Goal: Transaction & Acquisition: Purchase product/service

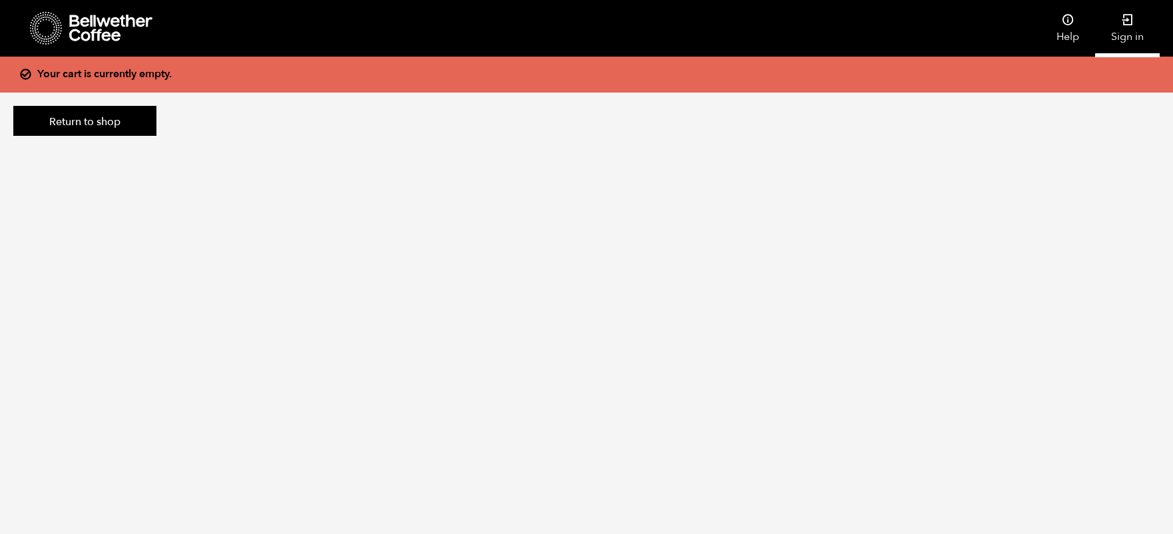
click at [1134, 17] on icon at bounding box center [1127, 19] width 13 height 13
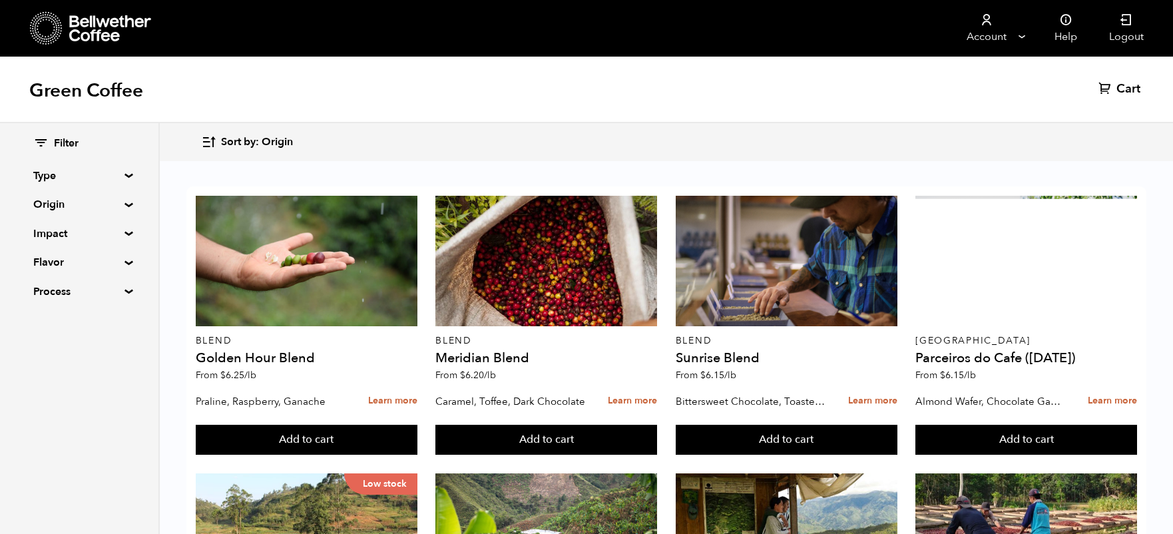
click at [75, 202] on summary "Origin" at bounding box center [79, 204] width 92 height 16
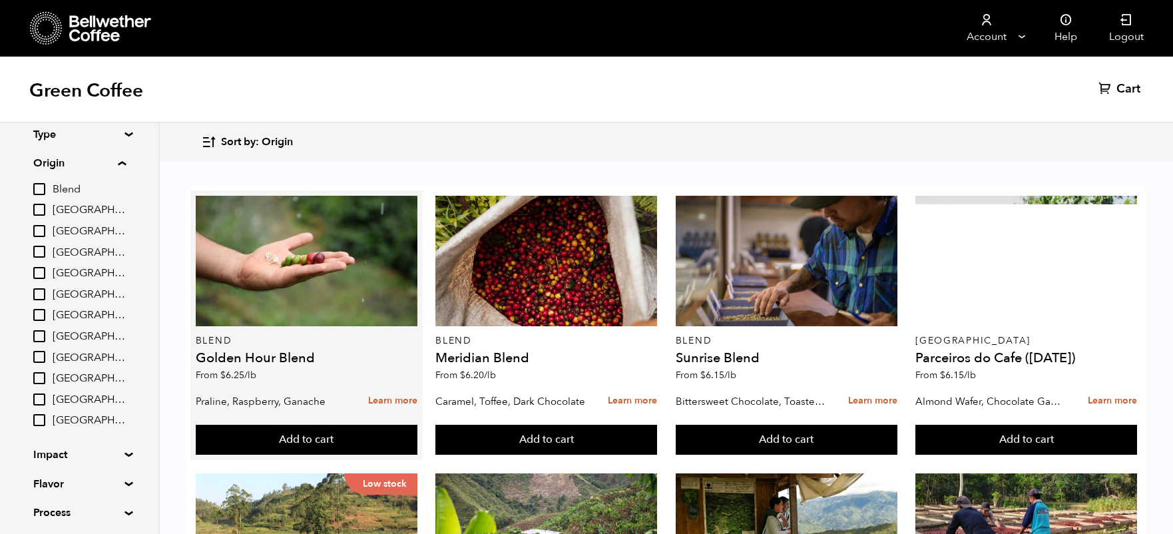
scroll to position [40, 0]
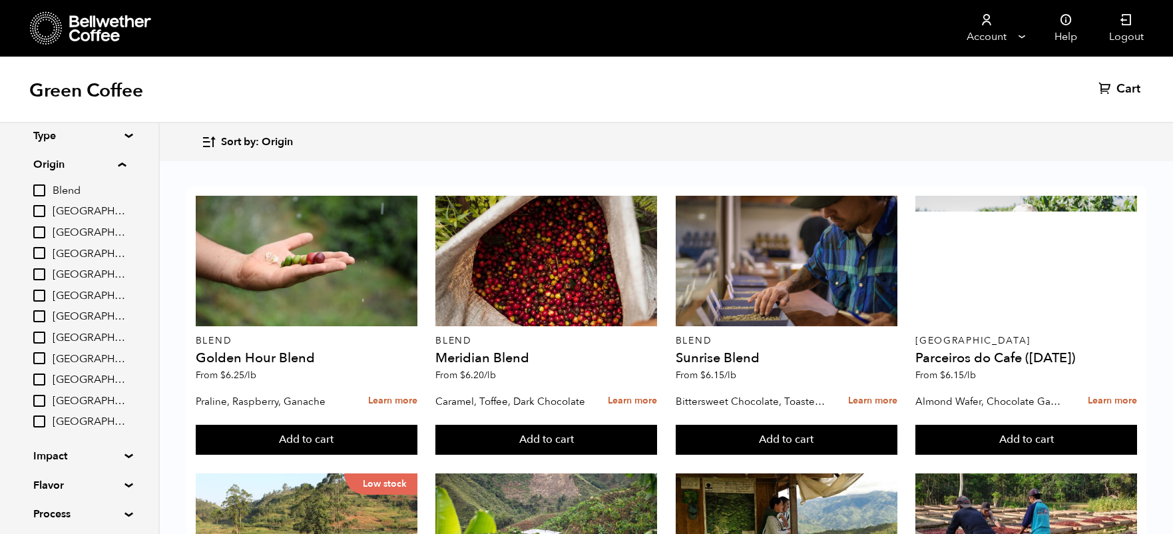
click at [92, 91] on h1 "Green Coffee" at bounding box center [86, 91] width 114 height 24
click at [39, 339] on input "[GEOGRAPHIC_DATA]" at bounding box center [39, 338] width 12 height 12
checkbox input "true"
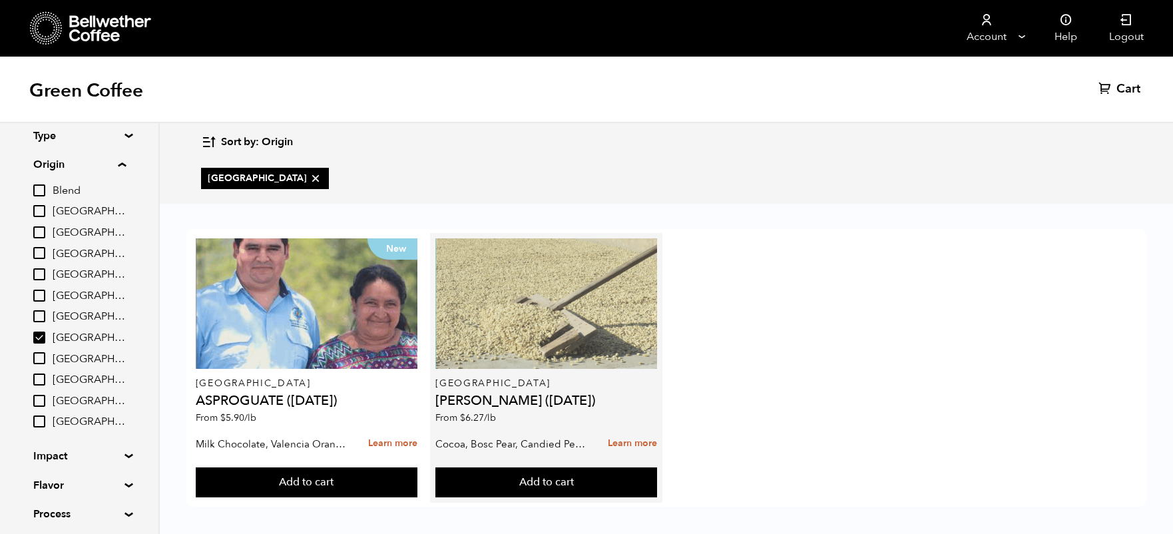
scroll to position [1, 0]
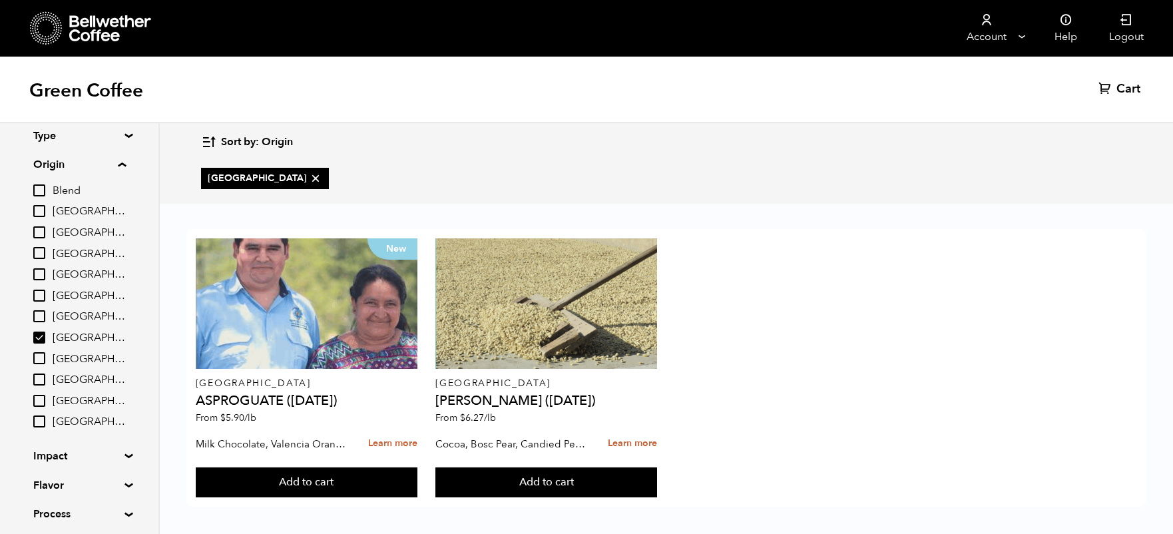
click at [64, 136] on summary "Type" at bounding box center [79, 136] width 92 height 16
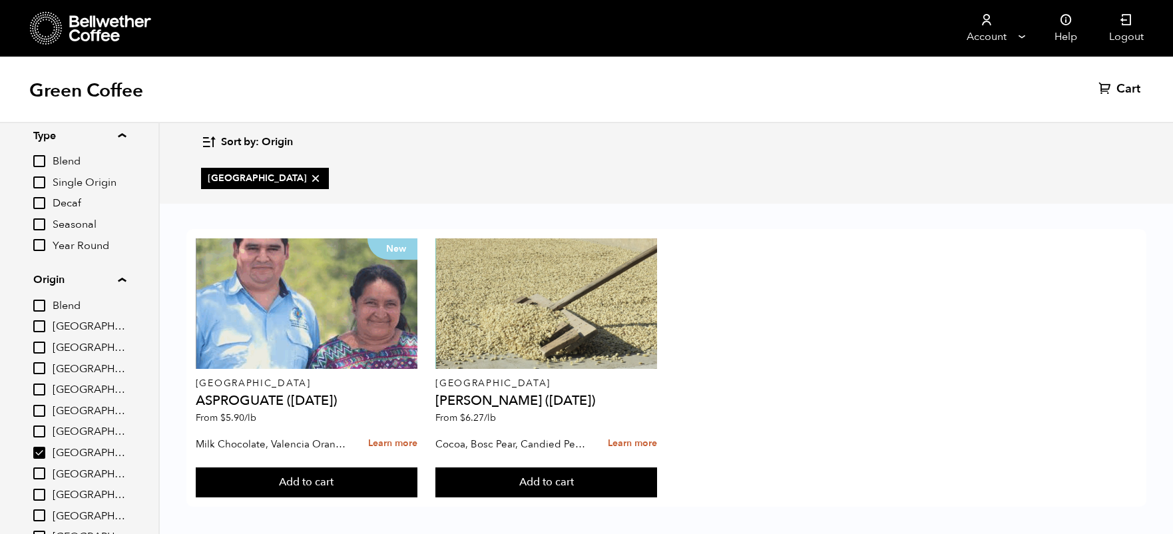
click at [60, 83] on h1 "Green Coffee" at bounding box center [86, 91] width 114 height 24
click at [1130, 86] on span "Cart" at bounding box center [1129, 89] width 24 height 16
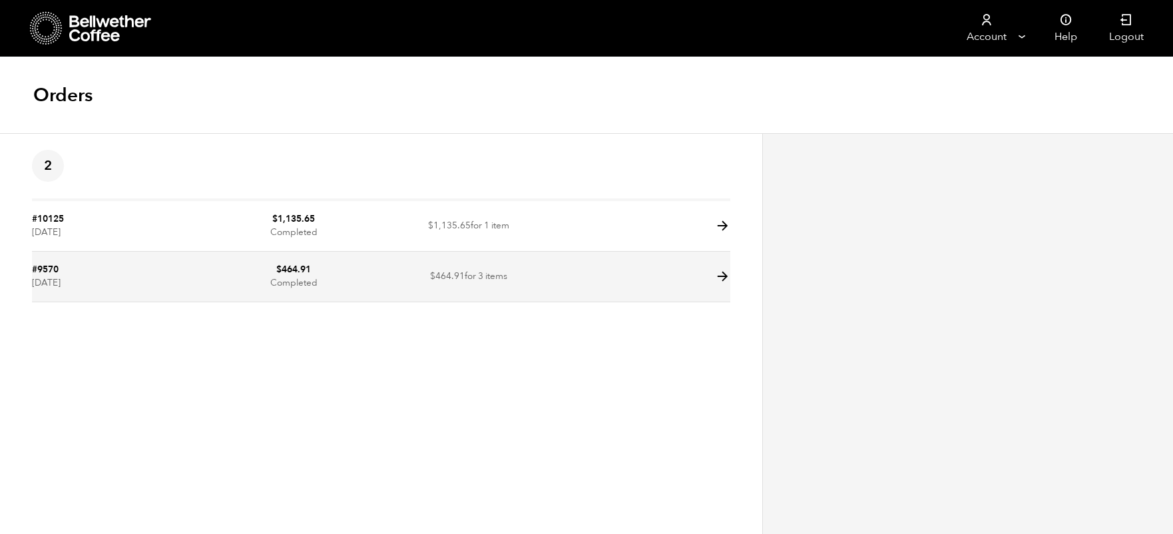
click at [725, 280] on icon at bounding box center [722, 276] width 15 height 15
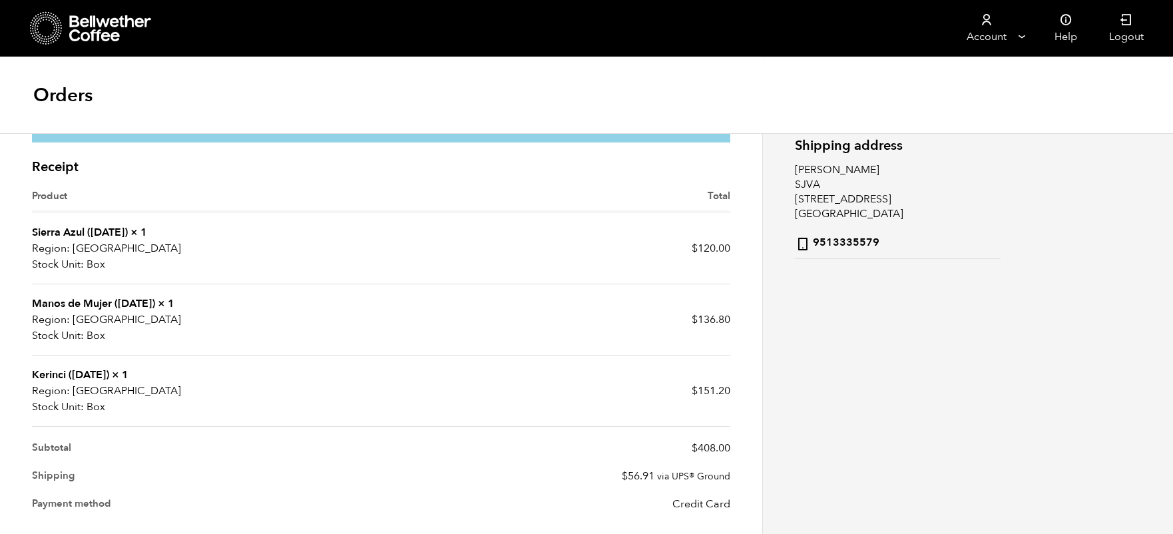
scroll to position [228, 0]
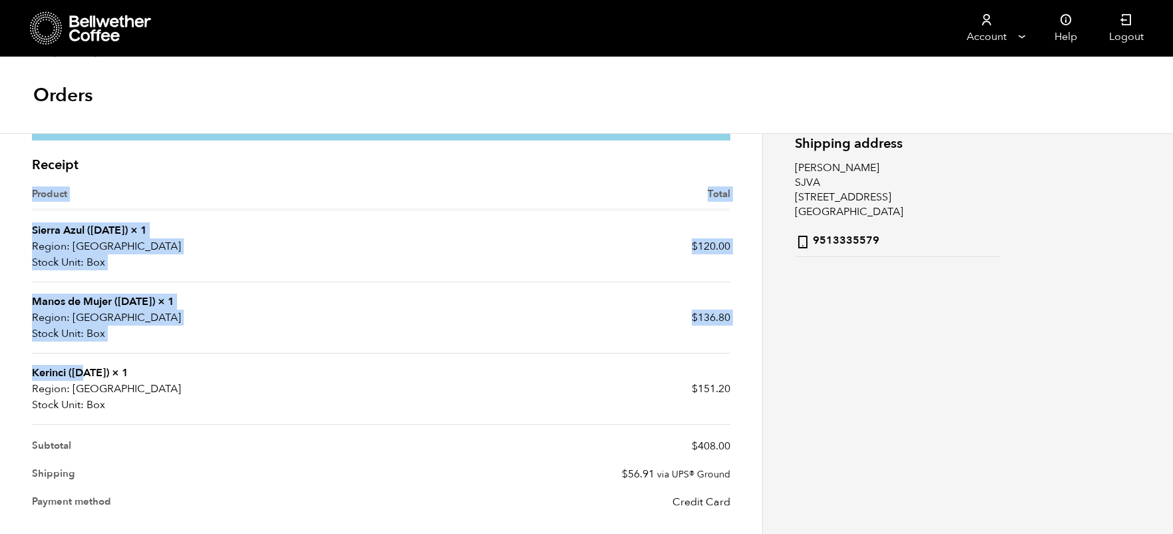
drag, startPoint x: 31, startPoint y: 370, endPoint x: 97, endPoint y: 376, distance: 66.9
click at [95, 377] on div "Receipt Product Total Sierra Azul (JUL 24) × 1 Region: USA Stock Unit: Box $ 12…" at bounding box center [381, 387] width 718 height 475
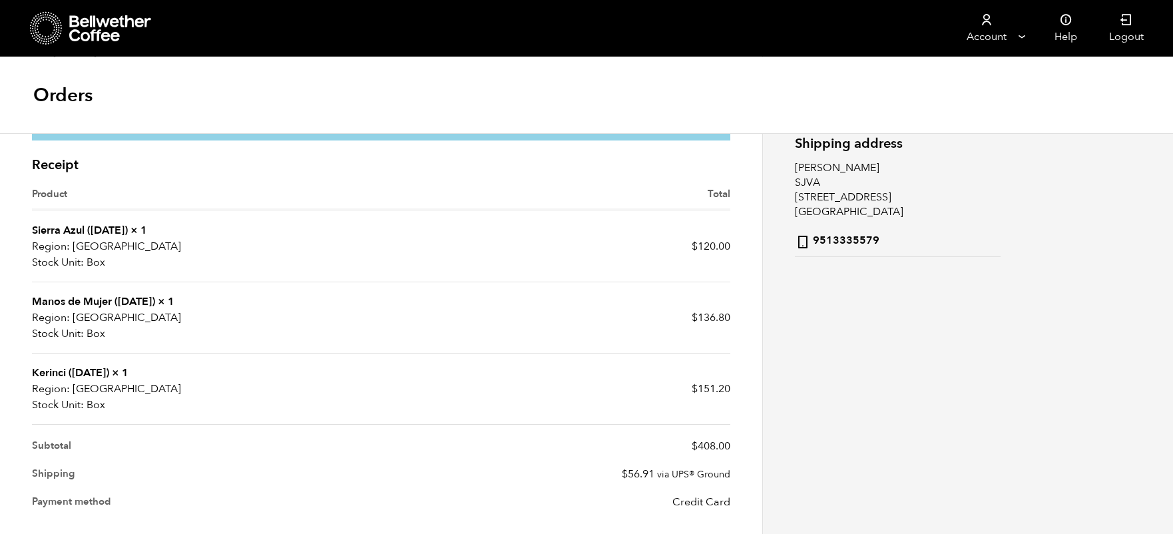
click at [101, 376] on strong "Kerinci (NOV 22)" at bounding box center [70, 373] width 77 height 15
drag, startPoint x: 72, startPoint y: 371, endPoint x: 32, endPoint y: 369, distance: 40.0
click at [32, 369] on strong "Kerinci (NOV 22)" at bounding box center [70, 373] width 77 height 15
copy strong "Kerinci ("
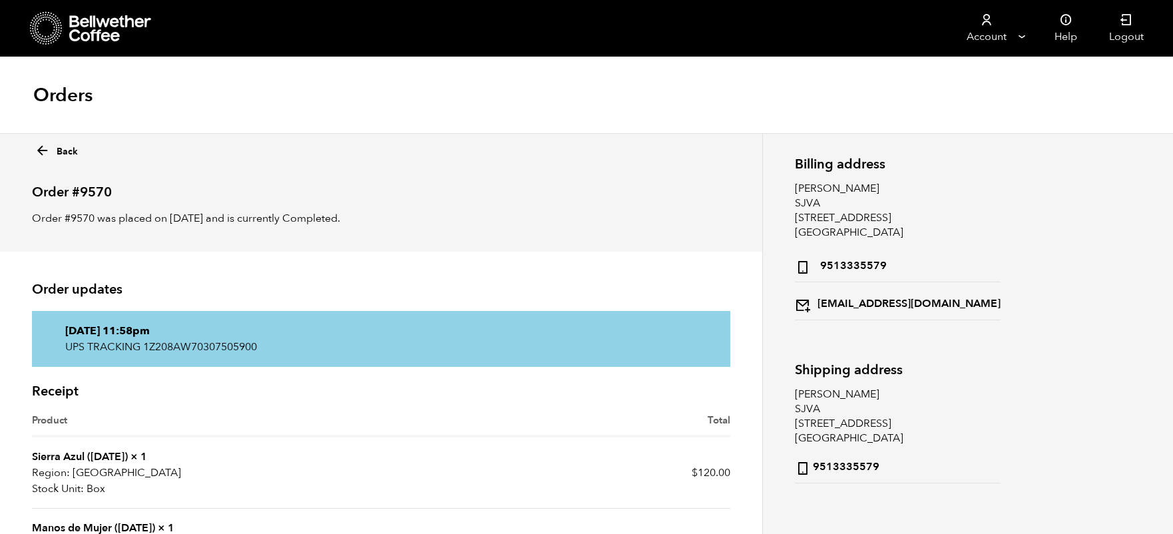
scroll to position [0, 0]
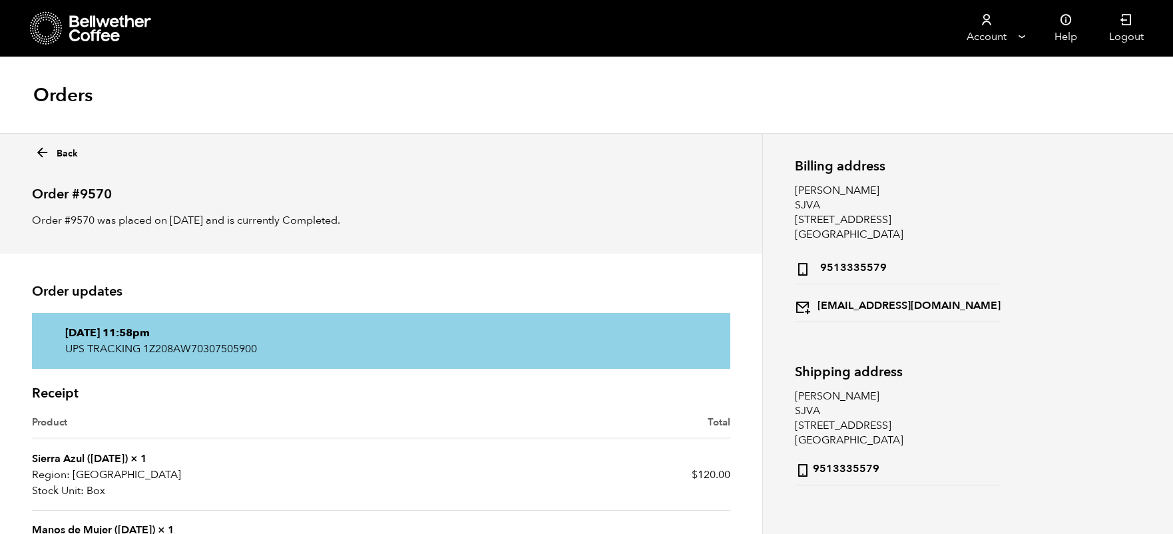
click at [51, 142] on link "Back" at bounding box center [56, 150] width 43 height 19
click at [47, 163] on div "Back Order #9570 Order #9570 was placed on May 27, 2025 and is currently Comple…" at bounding box center [381, 193] width 762 height 121
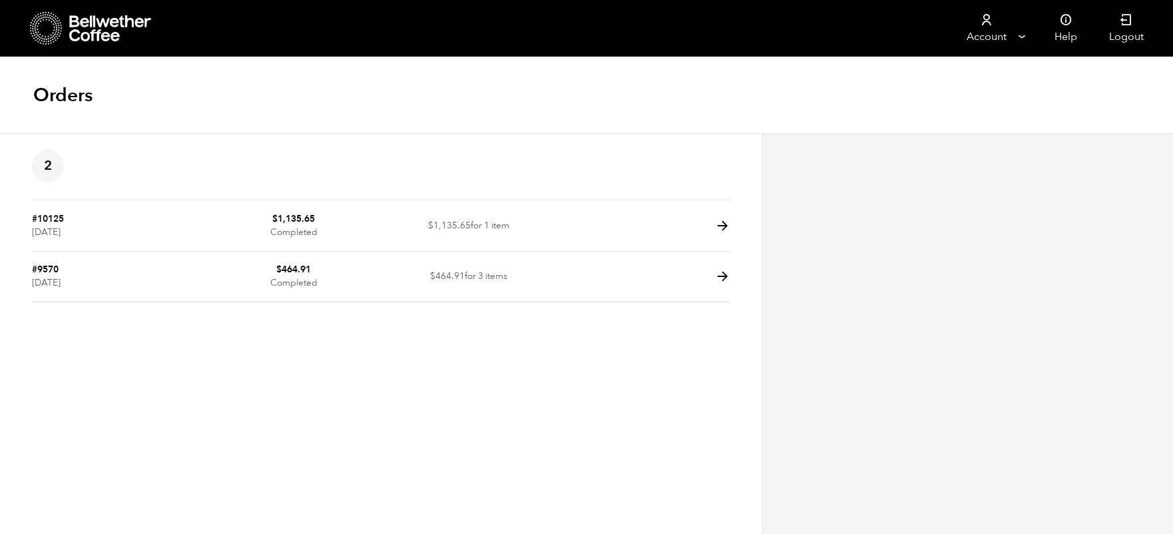
click at [43, 157] on span "2" at bounding box center [48, 166] width 32 height 32
click at [42, 87] on h1 "Orders" at bounding box center [62, 95] width 59 height 24
click at [47, 25] on icon at bounding box center [46, 28] width 33 height 34
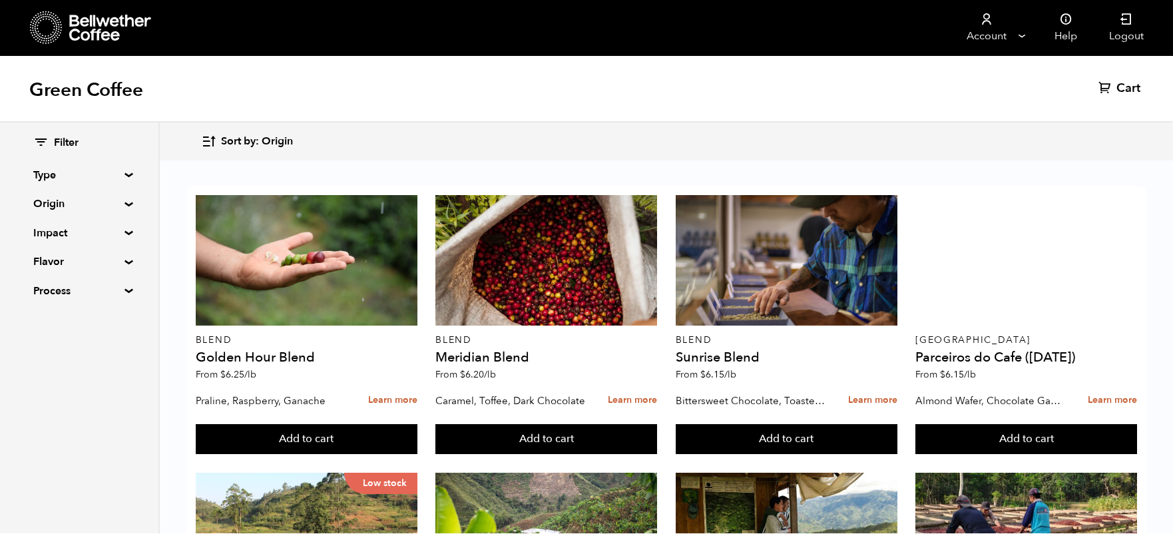
scroll to position [2, 0]
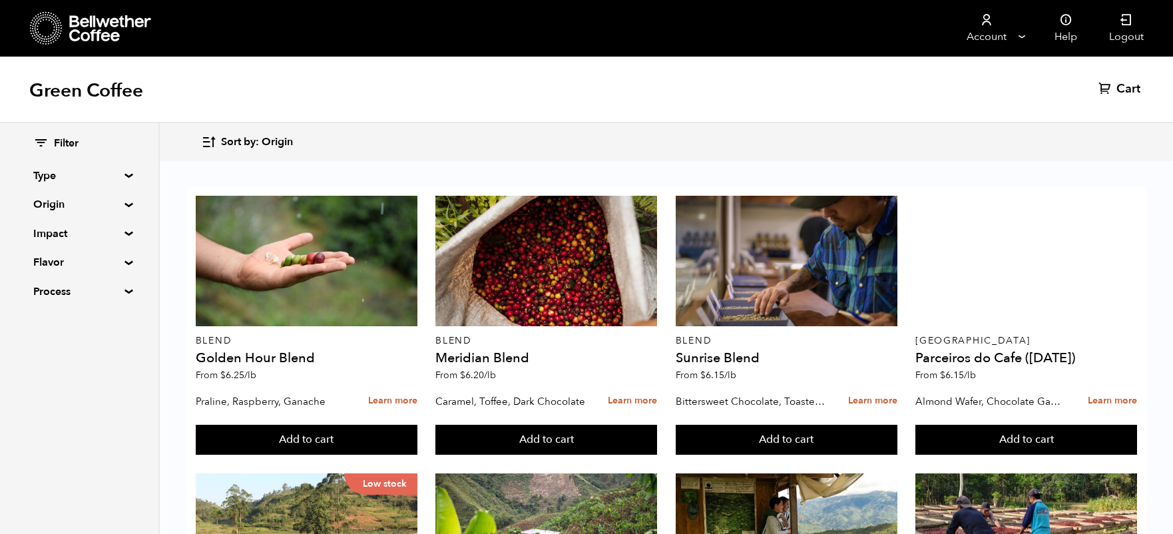
click at [79, 207] on summary "Origin" at bounding box center [79, 204] width 92 height 16
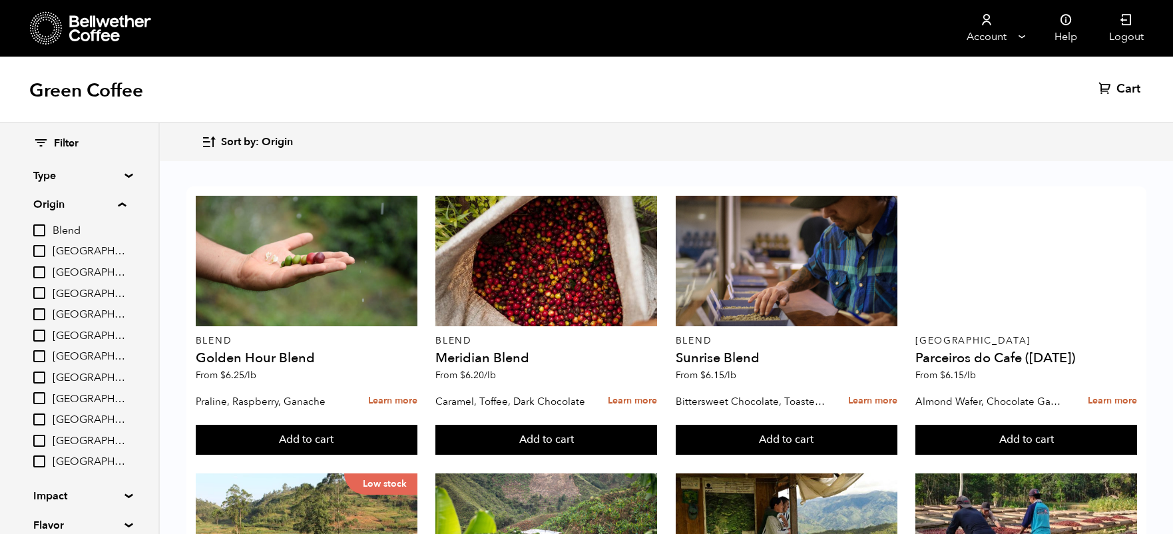
scroll to position [14, 0]
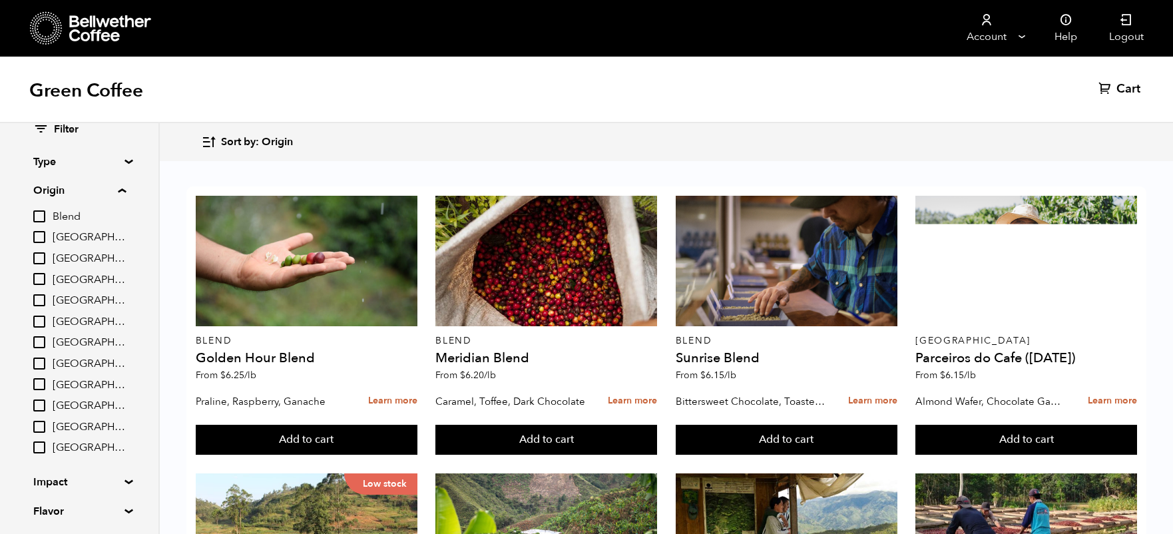
click at [45, 426] on input "[GEOGRAPHIC_DATA]" at bounding box center [39, 427] width 12 height 12
checkbox input "true"
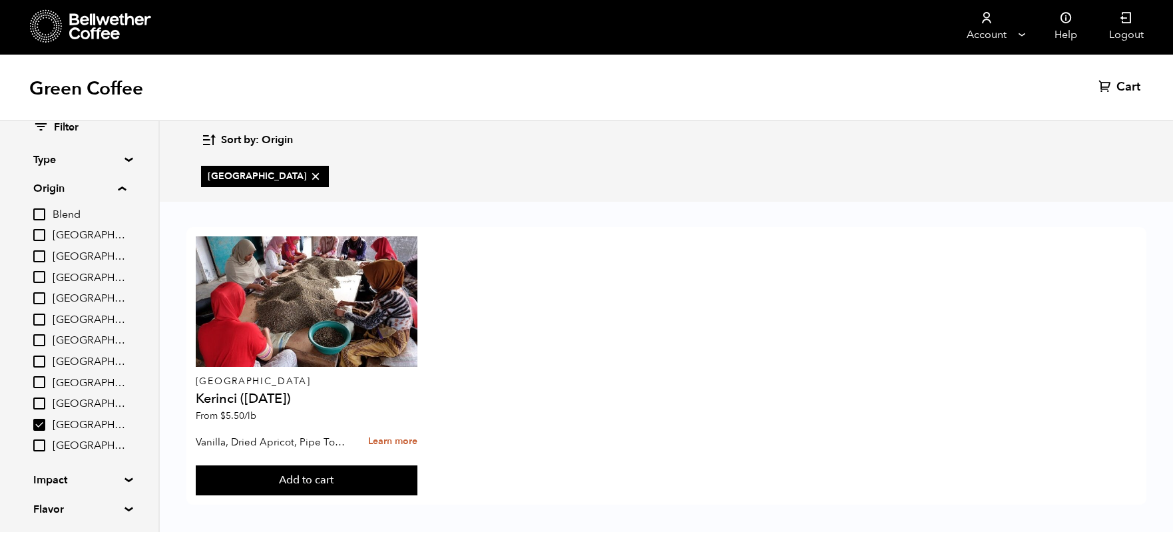
scroll to position [2, 0]
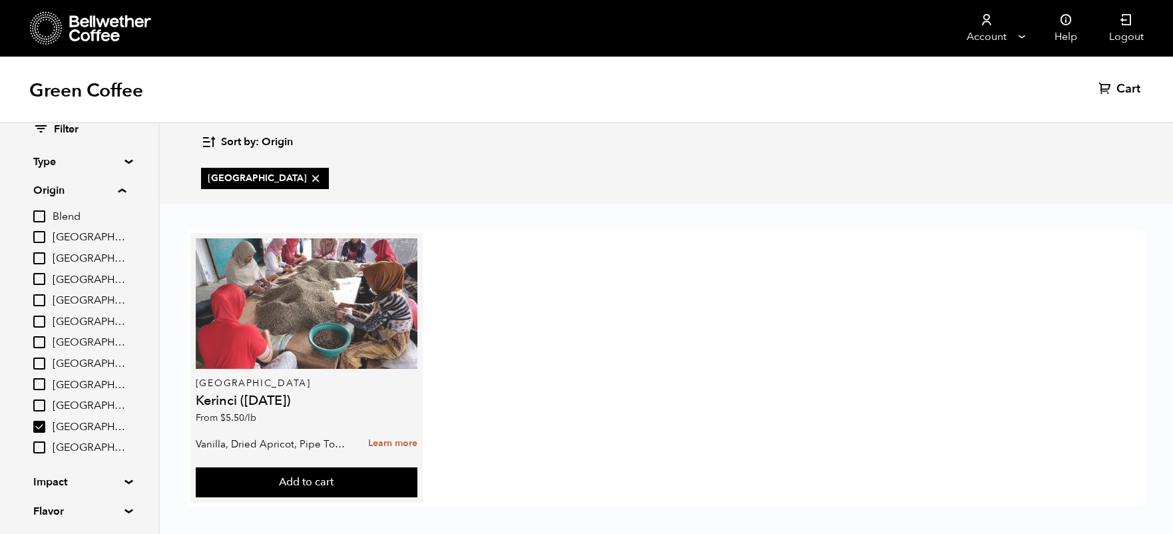
click at [278, 312] on div at bounding box center [307, 303] width 222 height 130
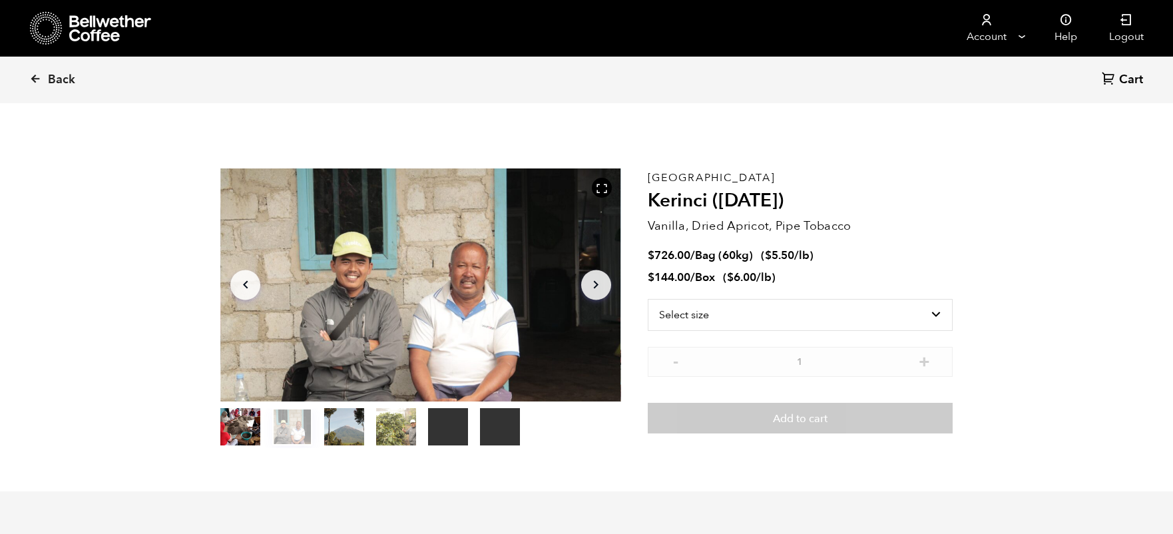
click at [599, 282] on icon "Arrow Right" at bounding box center [596, 285] width 16 height 16
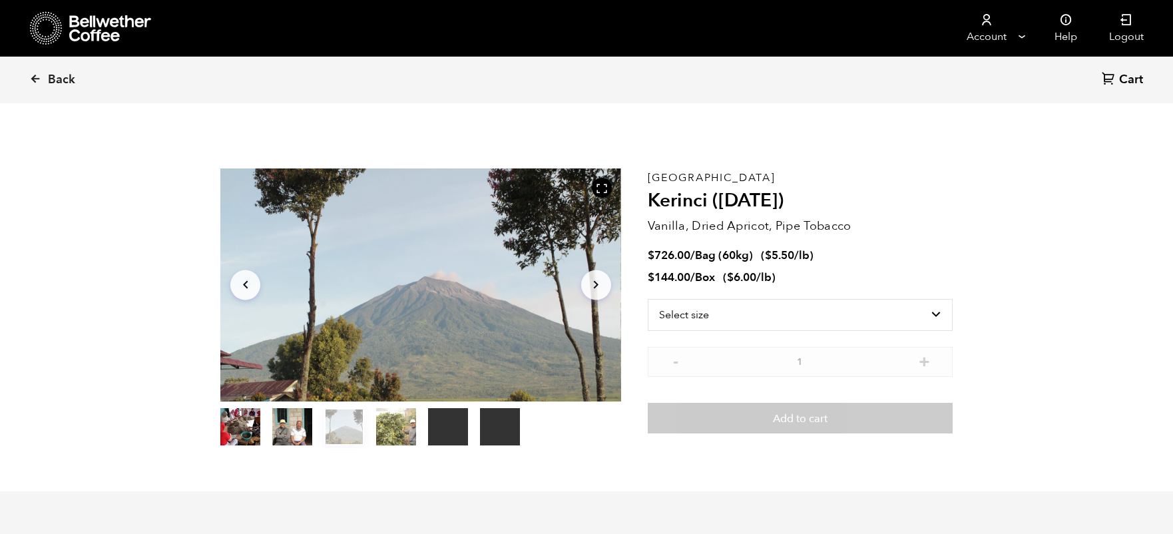
click at [599, 282] on icon "Arrow Right" at bounding box center [596, 285] width 16 height 16
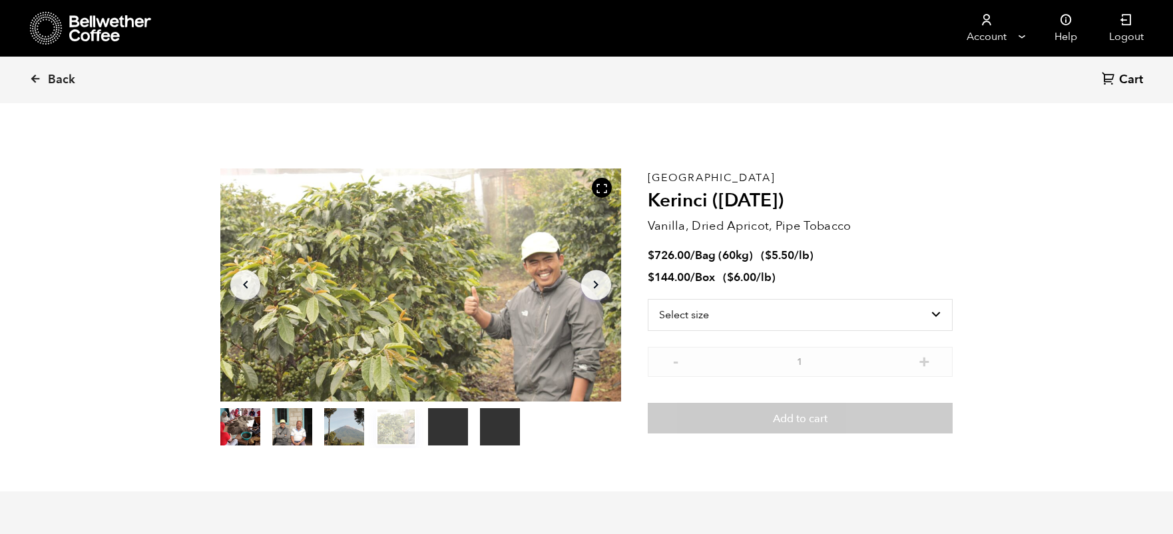
click at [599, 282] on icon "Arrow Right" at bounding box center [596, 285] width 16 height 16
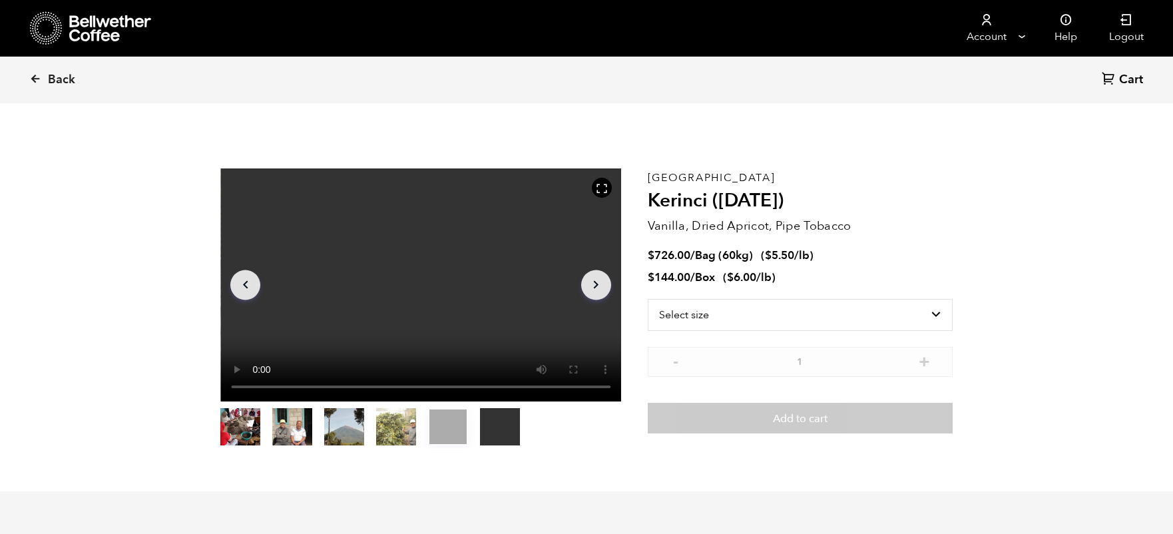
click at [599, 282] on icon "Arrow Right" at bounding box center [596, 285] width 16 height 16
click at [238, 275] on button "Arrow Left" at bounding box center [245, 285] width 30 height 30
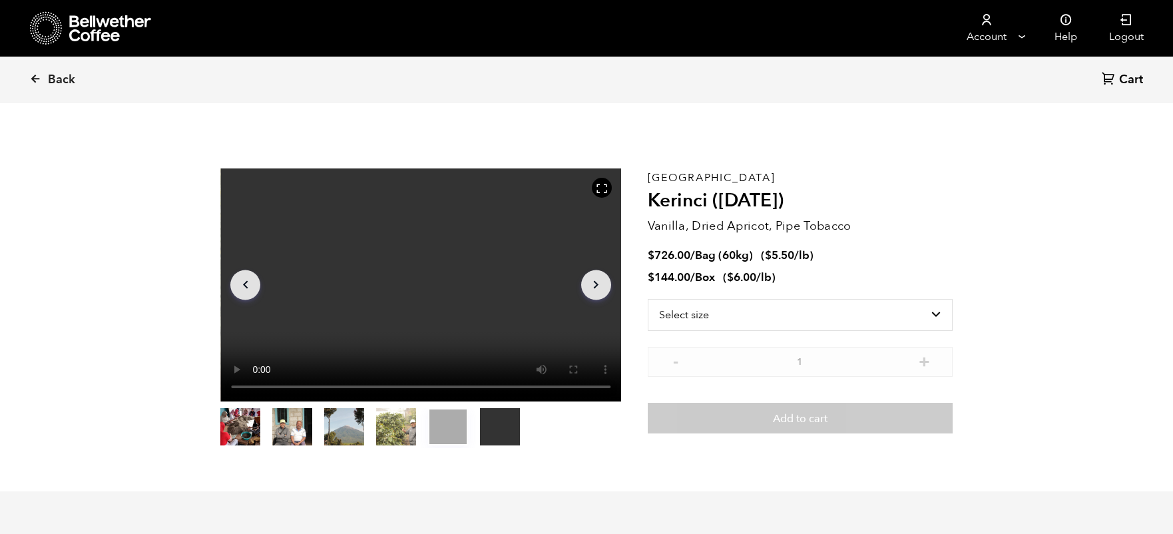
click at [238, 275] on button "Arrow Left" at bounding box center [245, 285] width 30 height 30
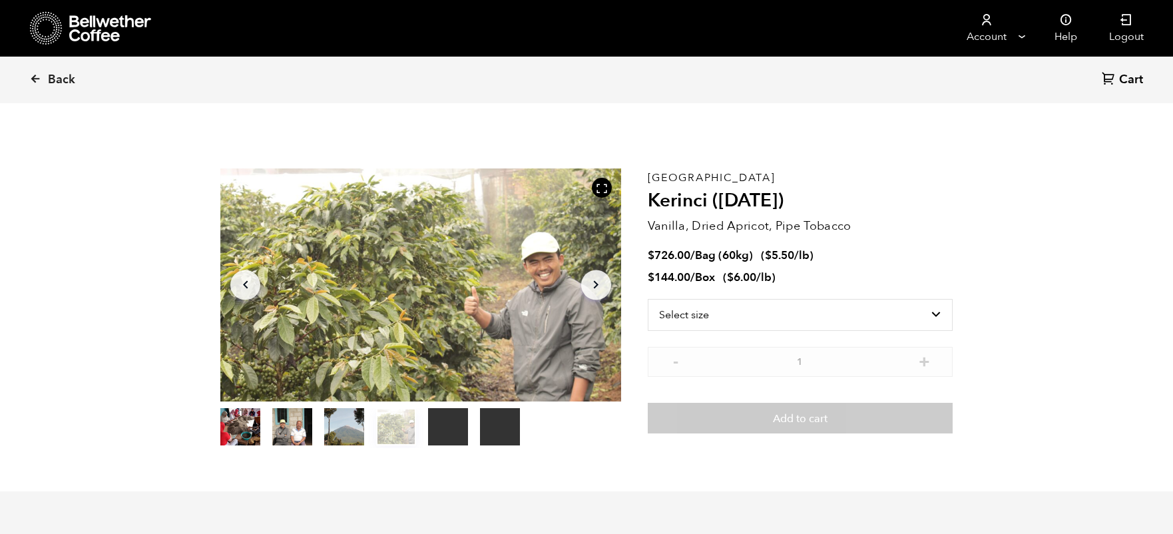
click at [241, 277] on icon "Arrow Left" at bounding box center [246, 285] width 16 height 16
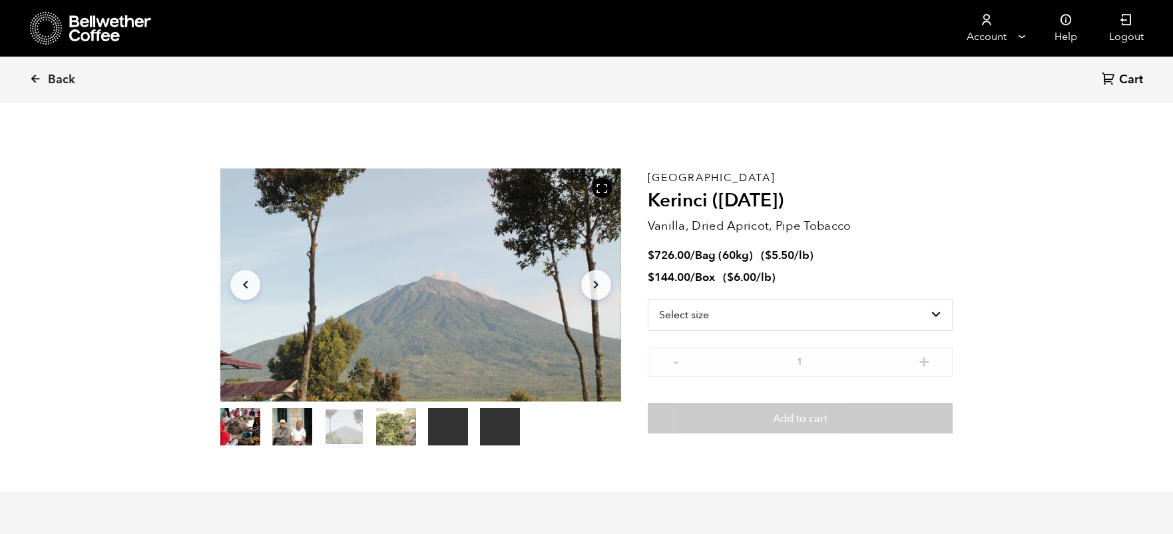
click at [241, 277] on icon "Arrow Left" at bounding box center [246, 285] width 16 height 16
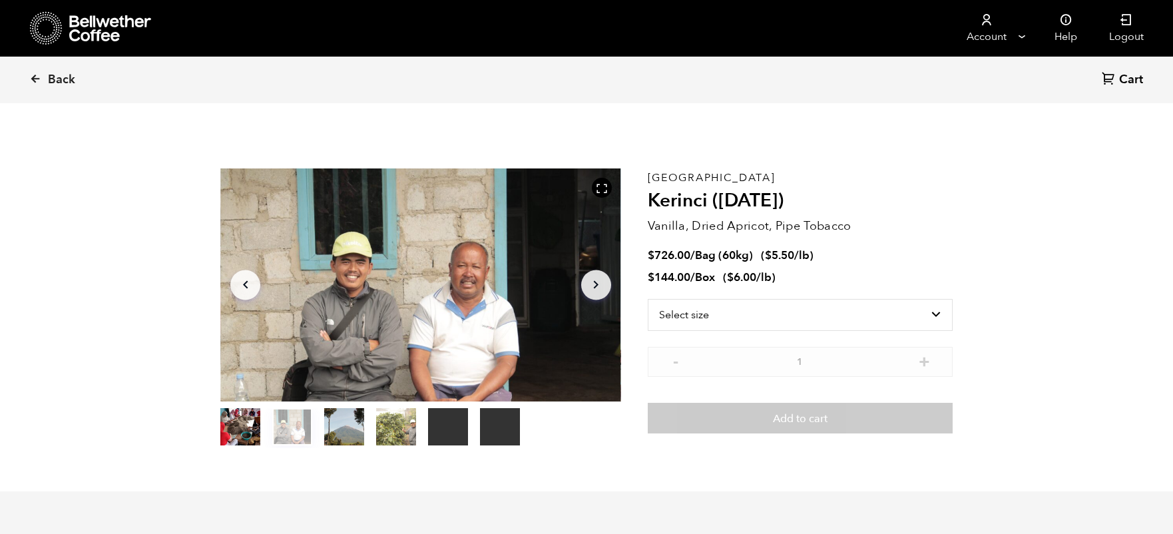
click at [241, 277] on icon "Arrow Left" at bounding box center [246, 285] width 16 height 16
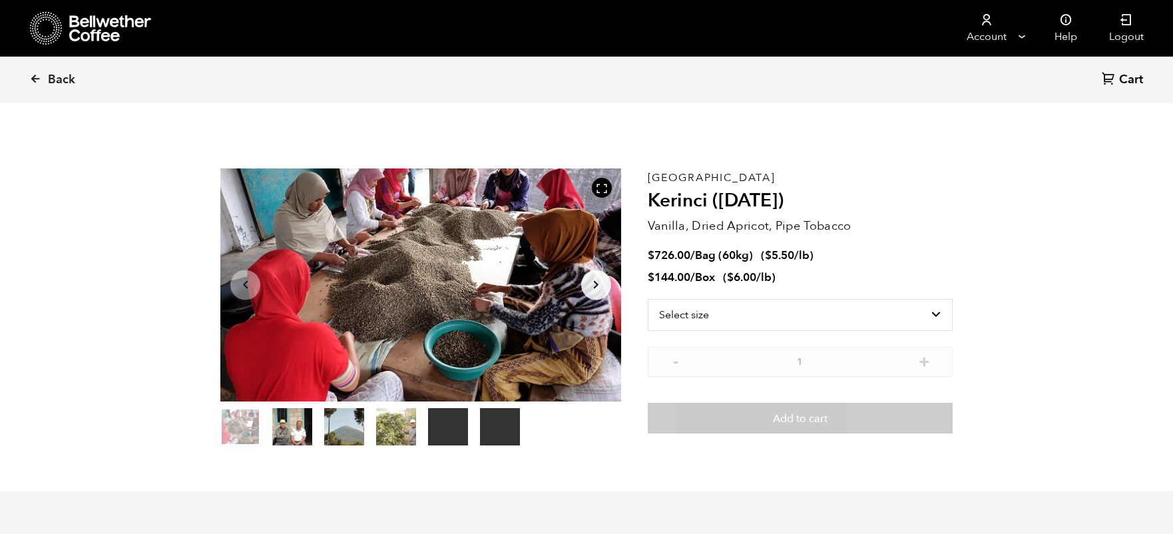
click at [241, 277] on icon "Arrow Left" at bounding box center [246, 285] width 16 height 16
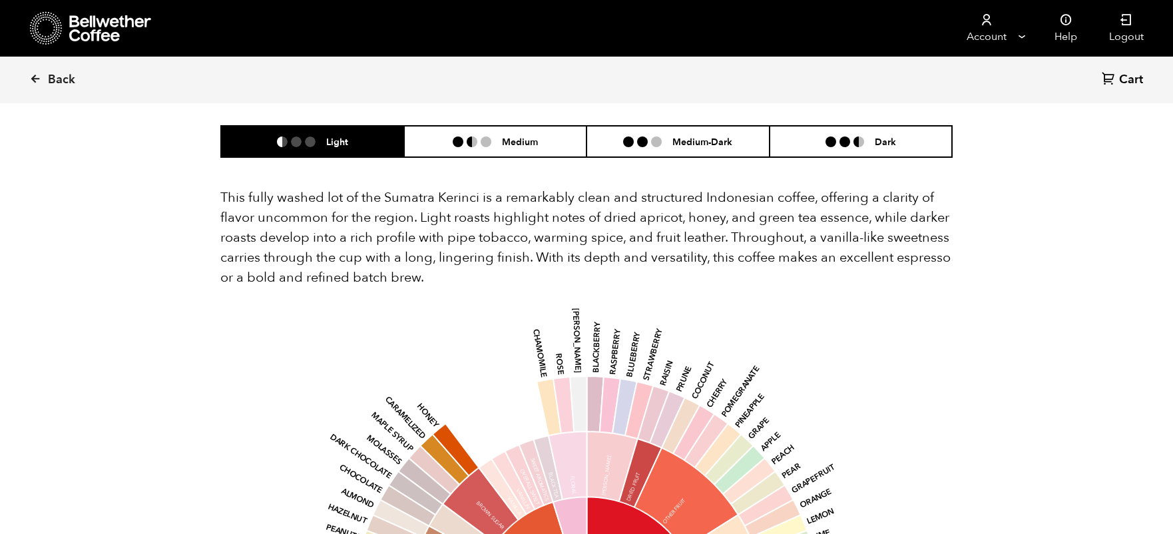
scroll to position [1196, 0]
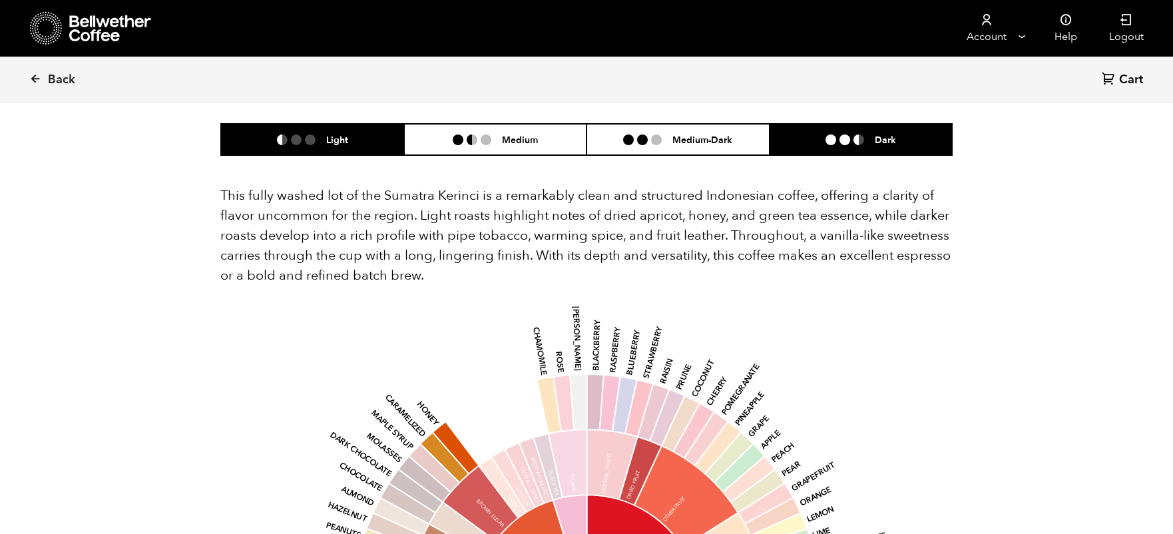
click at [853, 134] on ul at bounding box center [850, 139] width 49 height 11
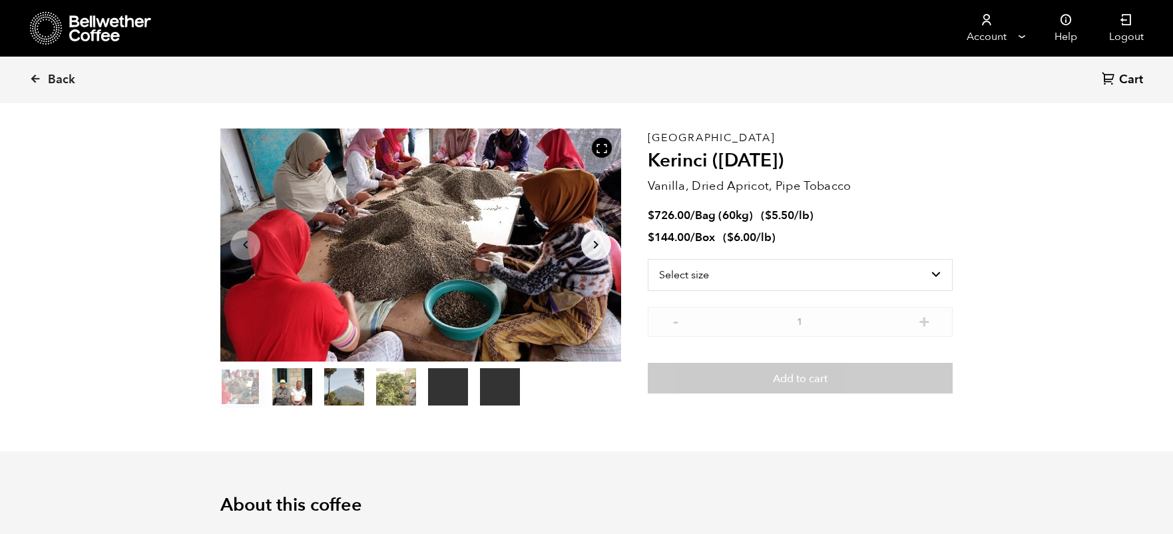
scroll to position [0, 0]
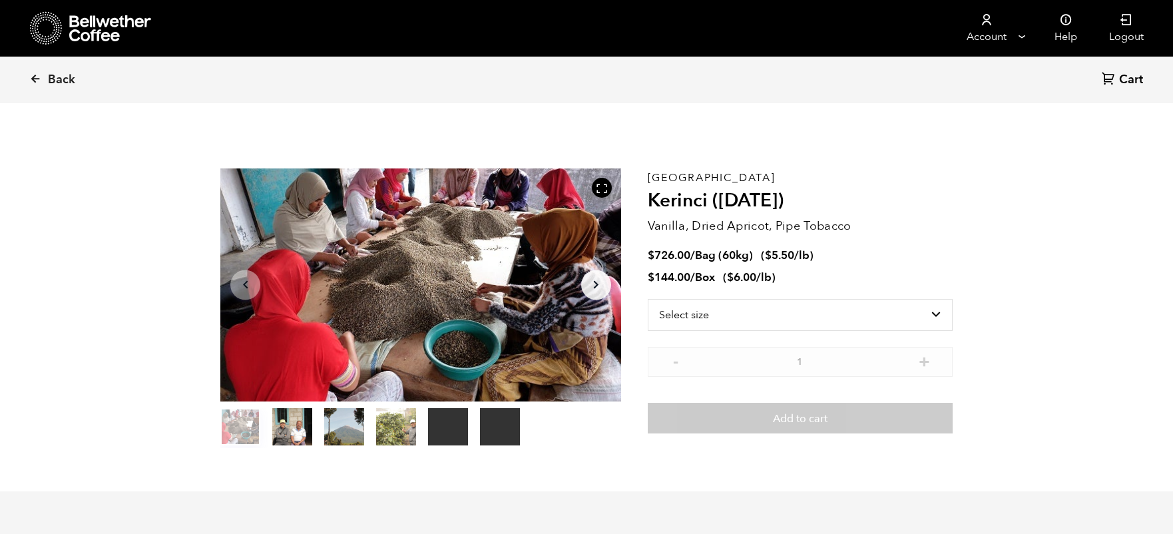
click at [238, 418] on button "item 0" at bounding box center [240, 429] width 40 height 37
click at [292, 415] on button "item 1" at bounding box center [292, 429] width 40 height 37
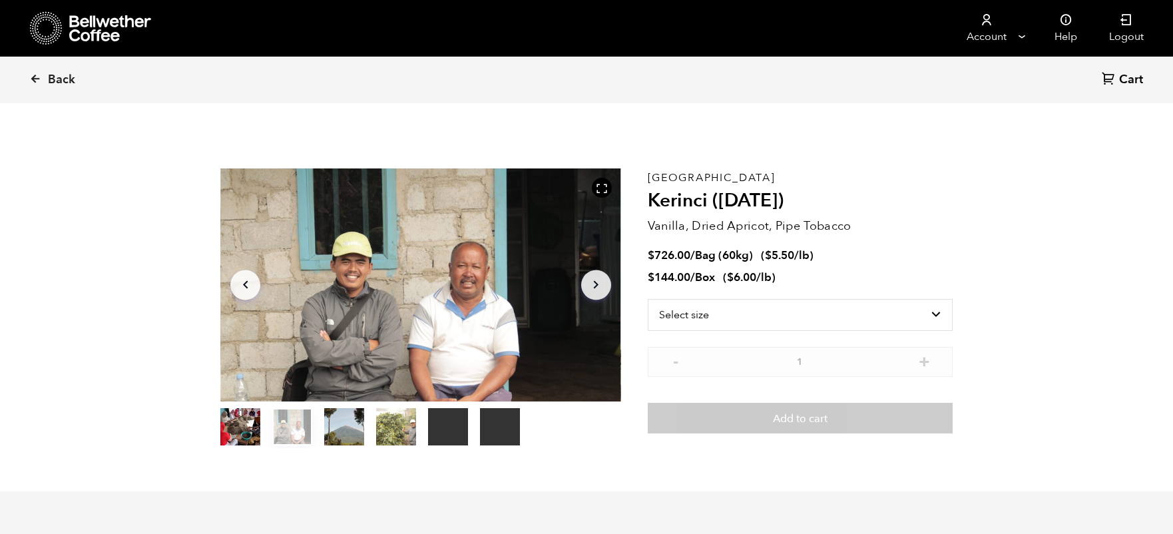
click at [338, 421] on button "item 2" at bounding box center [344, 429] width 40 height 37
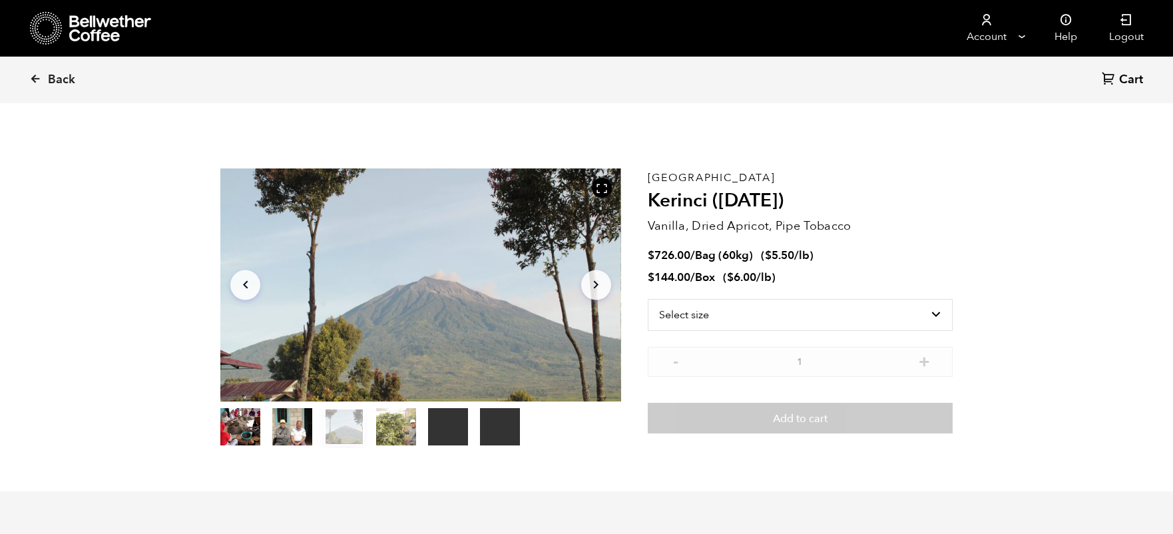
click at [385, 419] on button "item 3" at bounding box center [396, 429] width 40 height 37
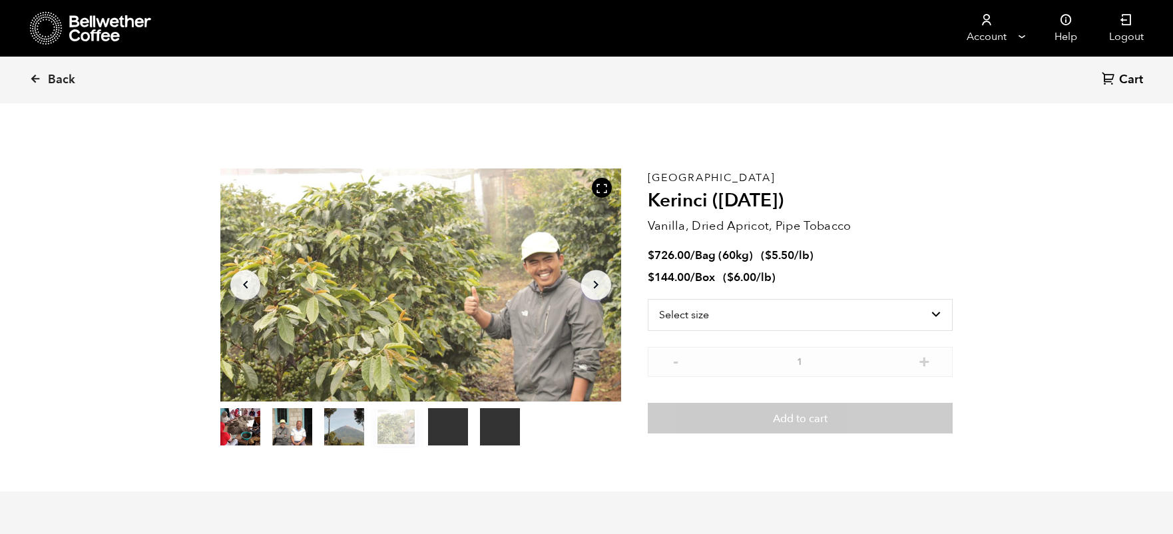
click at [419, 423] on ol "item 0 item 1 item 2 item 3 item 4 item 5" at bounding box center [370, 429] width 300 height 37
click at [438, 426] on button "item 4" at bounding box center [448, 429] width 40 height 37
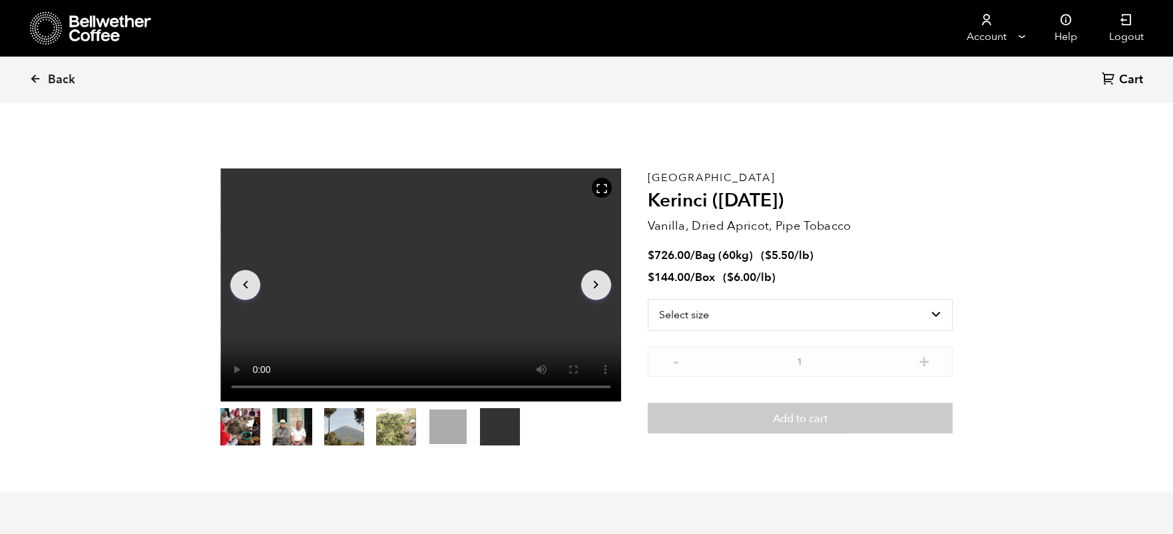
click at [483, 433] on button "item 5" at bounding box center [500, 429] width 40 height 37
click at [224, 427] on button "item 0" at bounding box center [240, 429] width 40 height 37
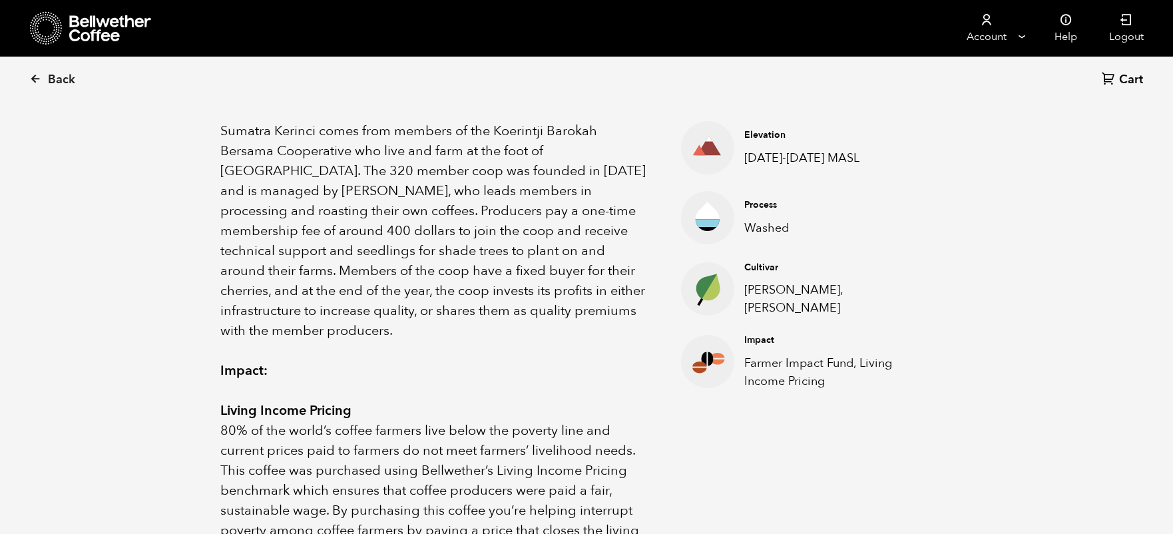
scroll to position [457, 0]
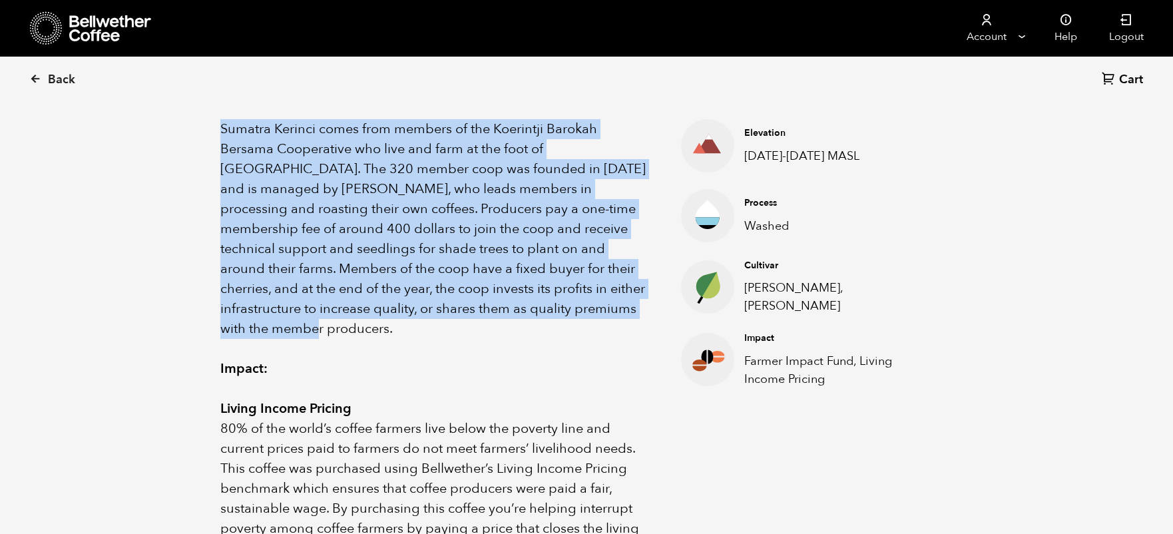
drag, startPoint x: 642, startPoint y: 318, endPoint x: 319, endPoint y: 150, distance: 363.6
click at [319, 150] on div "Sumatra Kerinci comes from members of the Koerintji Barokah Bersama Cooperative…" at bounding box center [433, 428] width 427 height 619
click at [316, 151] on p "Sumatra Kerinci comes from members of the Koerintji Barokah Bersama Cooperative…" at bounding box center [433, 229] width 427 height 220
drag, startPoint x: 222, startPoint y: 127, endPoint x: 610, endPoint y: 320, distance: 433.5
click at [610, 320] on div "Sumatra Kerinci comes from members of the Koerintji Barokah Bersama Cooperative…" at bounding box center [433, 428] width 427 height 619
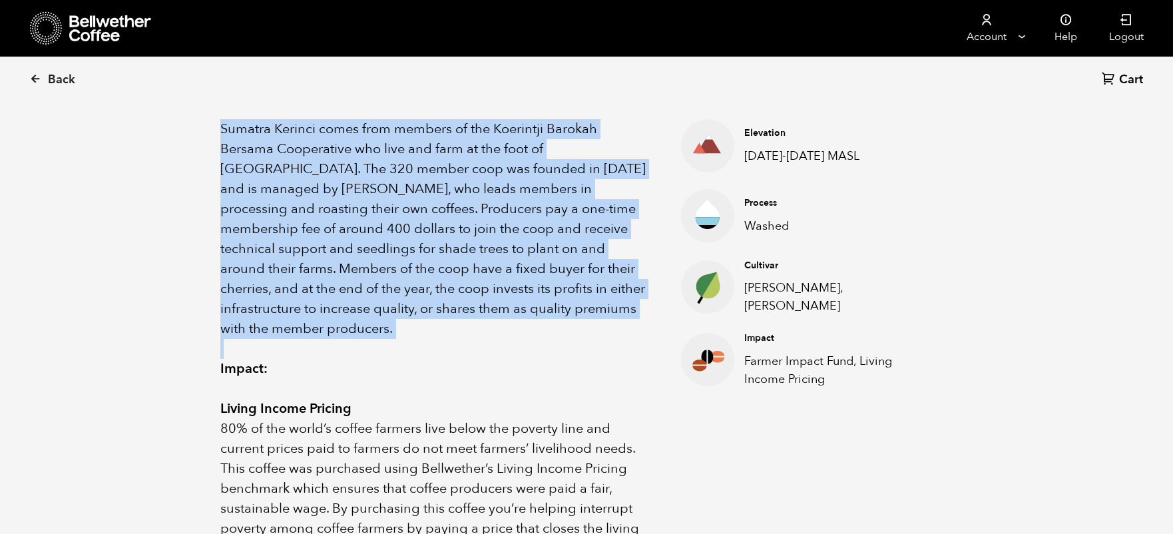
copy p "Sumatra Kerinci comes from members of the Koerintji Barokah Bersama Cooperative…"
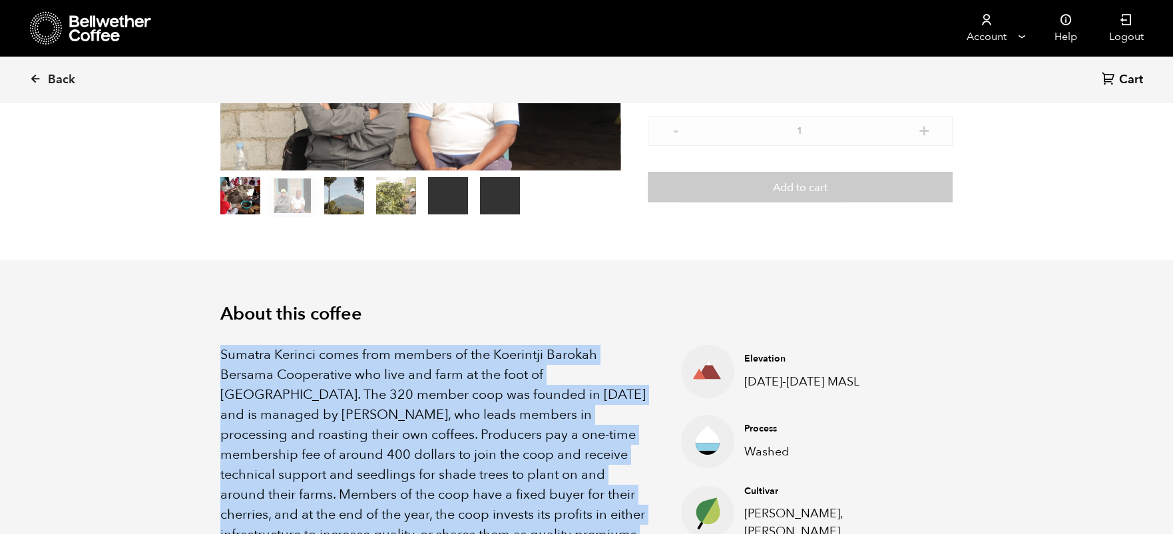
scroll to position [268, 0]
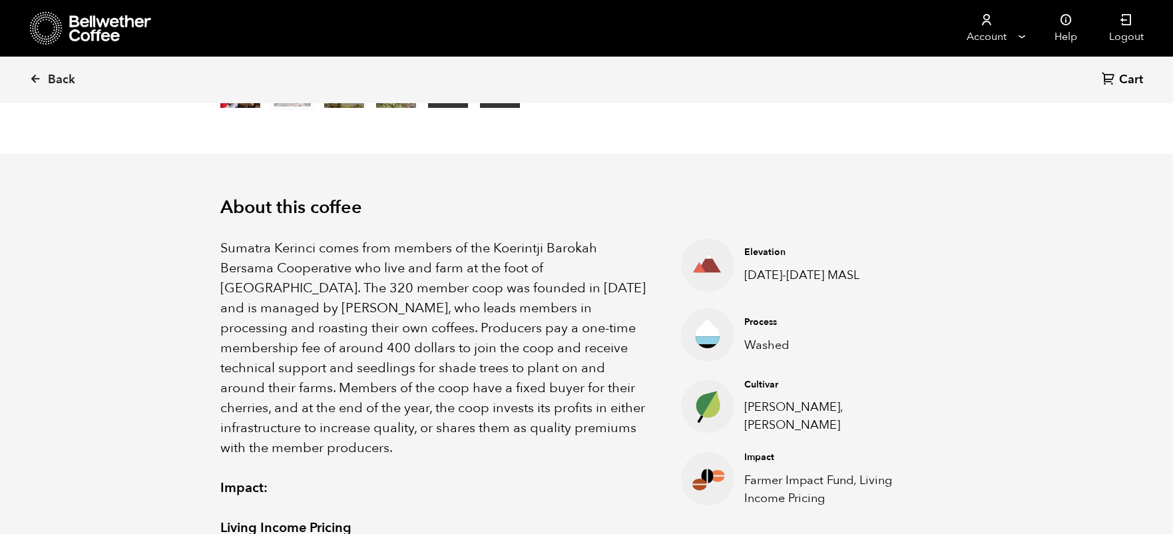
scroll to position [336, 0]
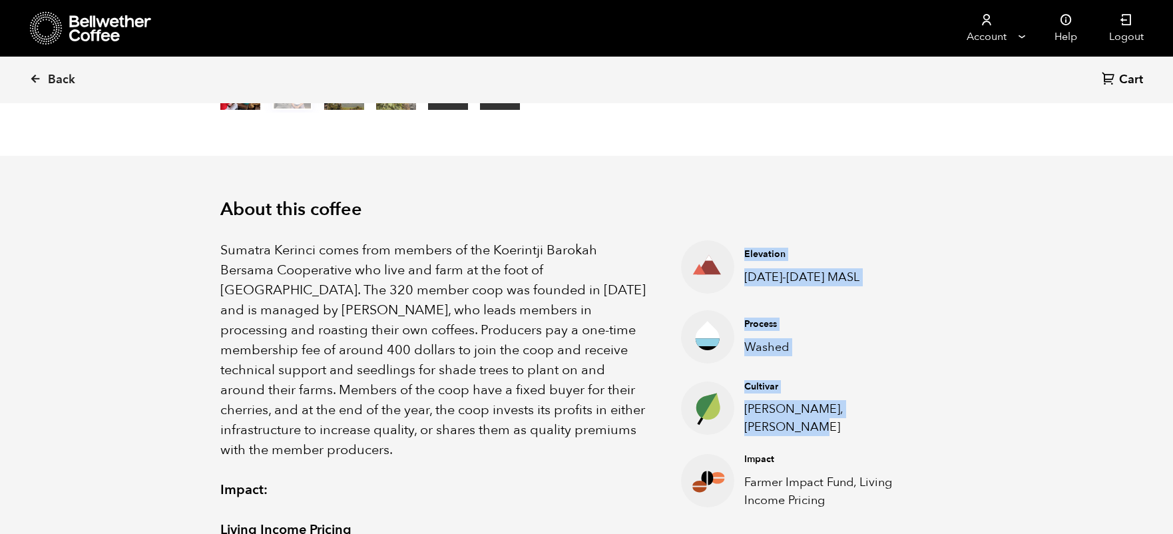
drag, startPoint x: 907, startPoint y: 421, endPoint x: 680, endPoint y: 254, distance: 282.8
copy ul "Elevation [DATE]-[DATE] MASL Process Washed Cultivar Andung Sari, Sigarar Utang"
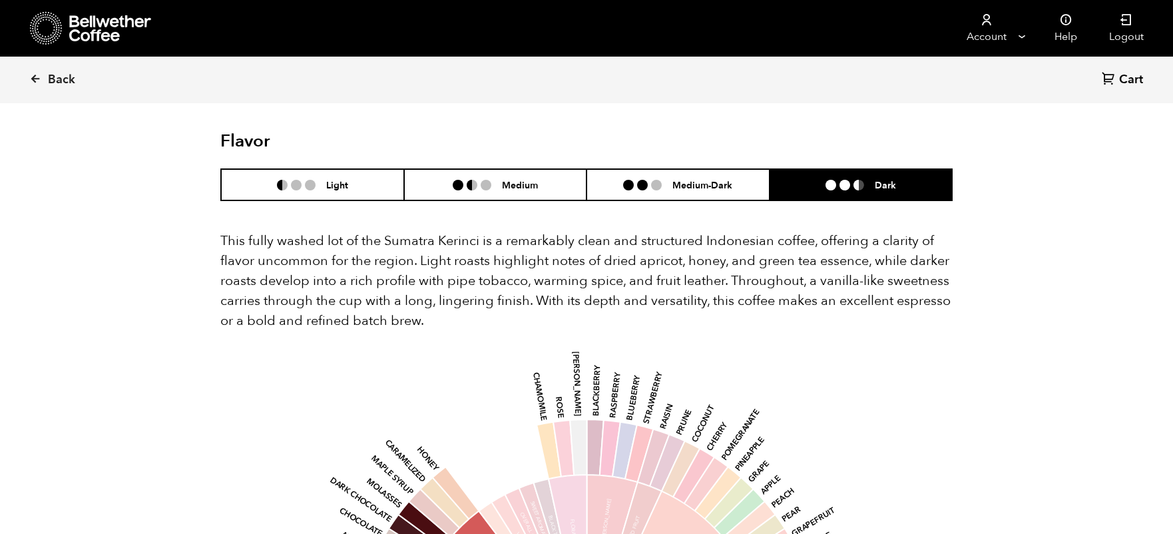
scroll to position [1113, 0]
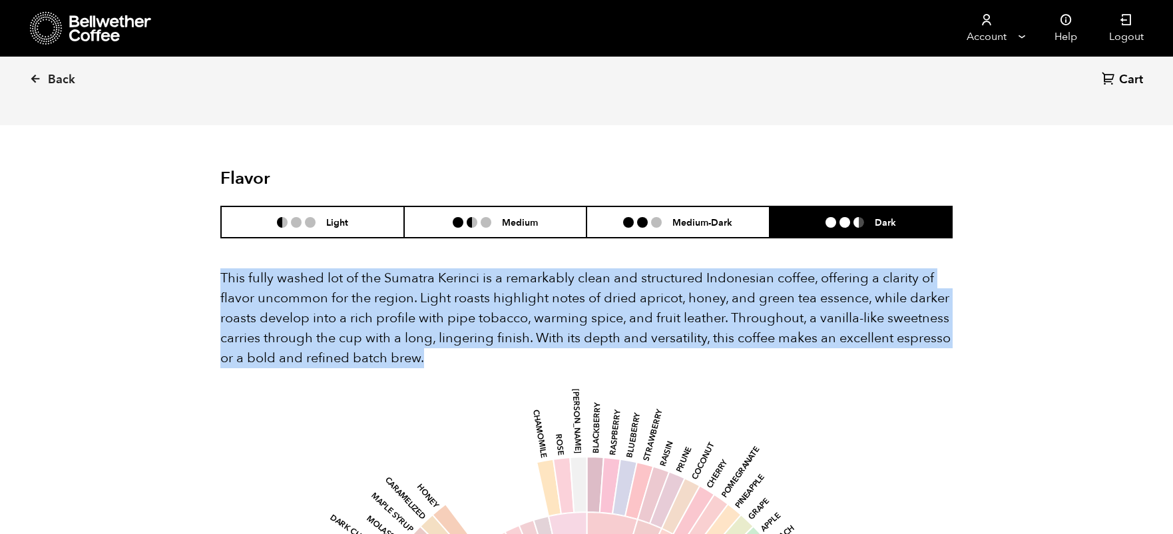
drag, startPoint x: 477, startPoint y: 336, endPoint x: 188, endPoint y: 256, distance: 300.3
copy p "This fully washed lot of the Sumatra Kerinci is a remarkably clean and structur…"
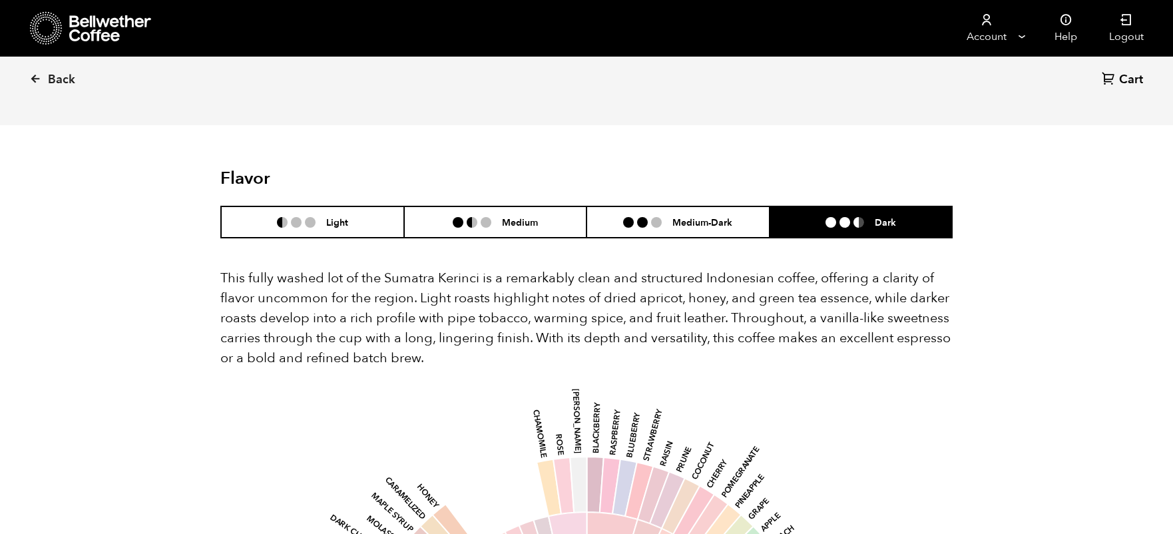
click at [0, 0] on html "Store Account Manage Orders Payment methods Documents" at bounding box center [586, 147] width 1173 height 2521
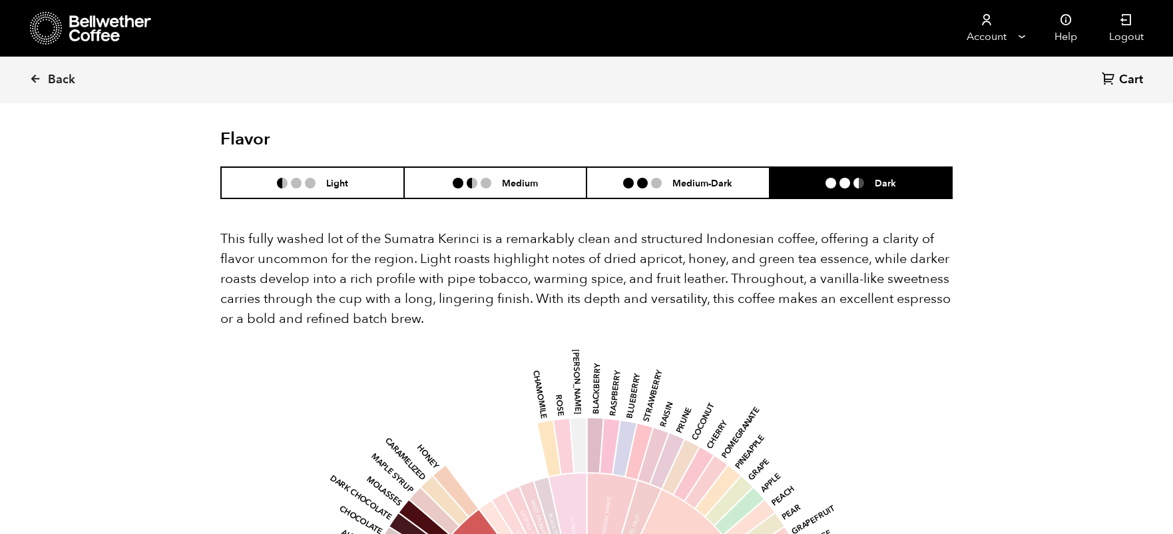
scroll to position [1154, 0]
